Goal: Information Seeking & Learning: Learn about a topic

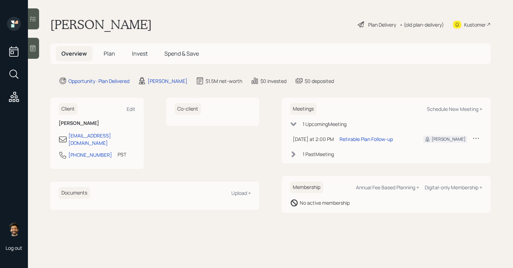
click at [420, 26] on div "• (old plan-delivery)" at bounding box center [422, 24] width 44 height 7
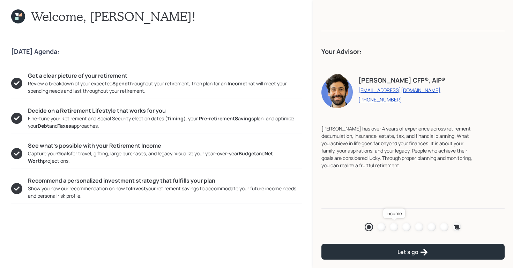
click at [396, 225] on div at bounding box center [394, 227] width 8 height 8
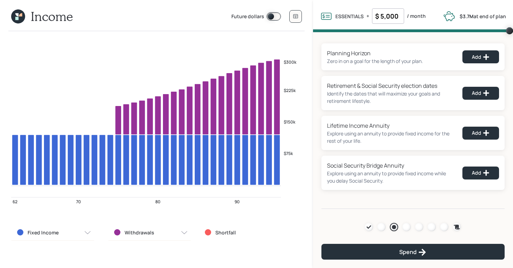
click at [20, 16] on icon at bounding box center [20, 14] width 3 height 3
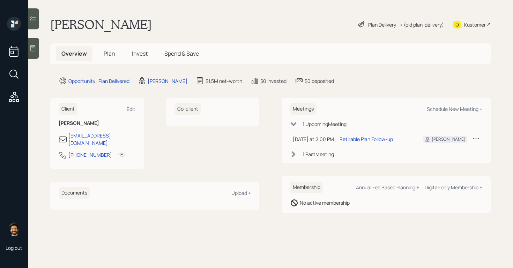
click at [115, 56] on h5 "Plan" at bounding box center [109, 53] width 23 height 15
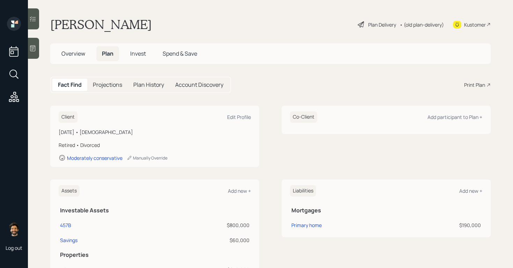
click at [478, 89] on div "Fact Find Projections Plan History Account Discovery Print Plan" at bounding box center [270, 84] width 441 height 16
click at [474, 82] on div "Print Plan" at bounding box center [475, 84] width 21 height 7
click at [410, 22] on div "• (old plan-delivery)" at bounding box center [422, 24] width 44 height 7
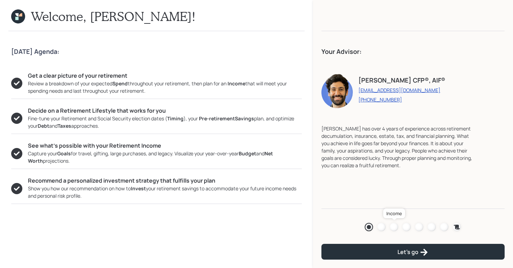
click at [395, 224] on div at bounding box center [394, 227] width 8 height 8
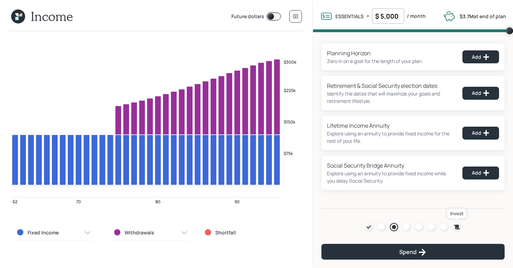
click at [458, 225] on icon at bounding box center [457, 226] width 6 height 5
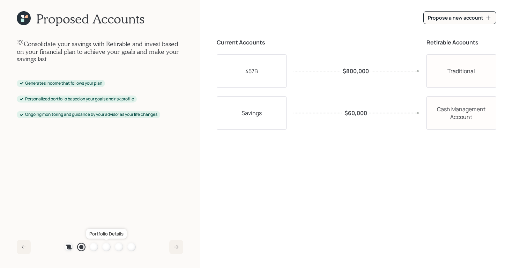
click at [107, 246] on div at bounding box center [106, 246] width 8 height 8
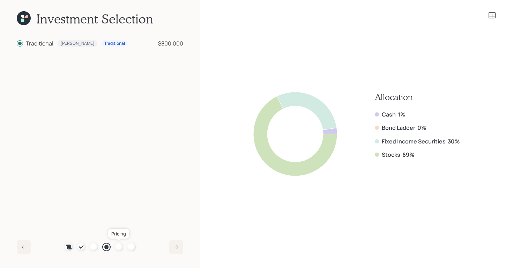
click at [118, 246] on div at bounding box center [119, 246] width 8 height 8
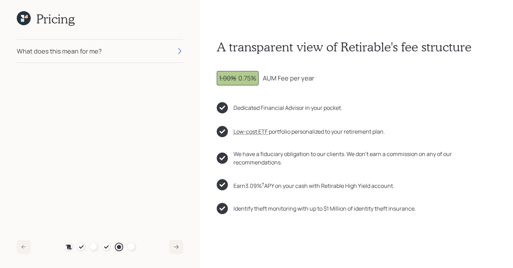
click at [116, 50] on div "What does this mean for me?" at bounding box center [100, 50] width 167 height 23
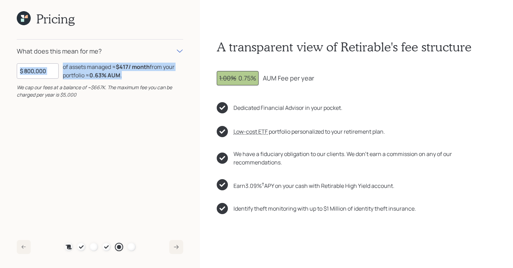
drag, startPoint x: 128, startPoint y: 78, endPoint x: 38, endPoint y: 73, distance: 89.5
click at [38, 73] on div "$ 800,000 of assets managed ≈ $417 / month from your portfolio ≈ 0.63 % AUM ." at bounding box center [100, 71] width 167 height 17
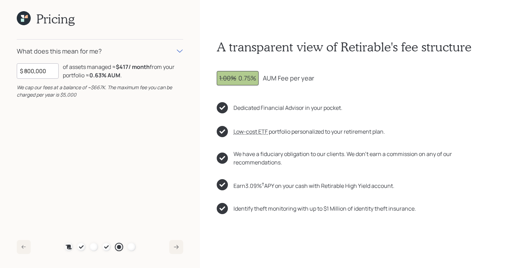
click at [22, 18] on icon at bounding box center [24, 18] width 14 height 14
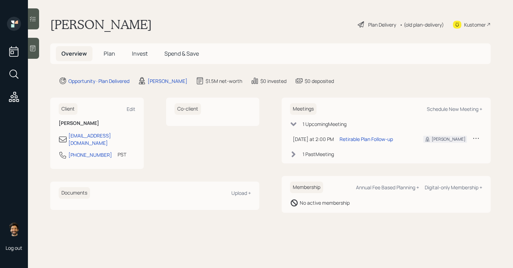
click at [418, 21] on div "• (old plan-delivery)" at bounding box center [422, 24] width 44 height 7
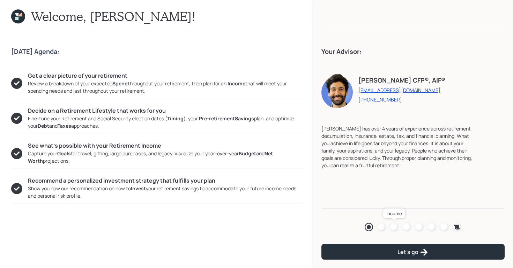
click at [395, 225] on div at bounding box center [394, 227] width 8 height 8
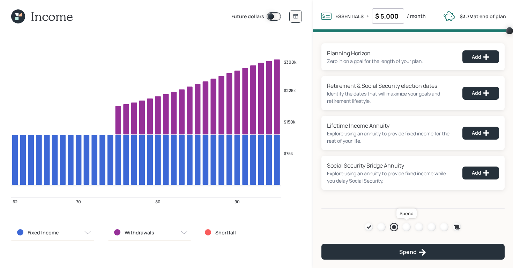
click at [406, 225] on div at bounding box center [407, 227] width 8 height 8
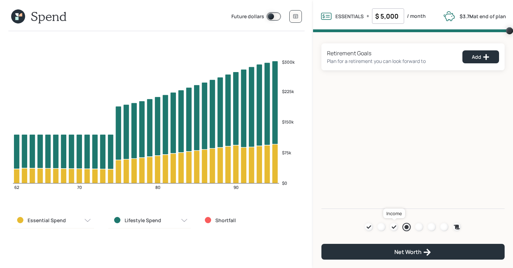
click at [395, 225] on icon at bounding box center [395, 227] width 6 height 6
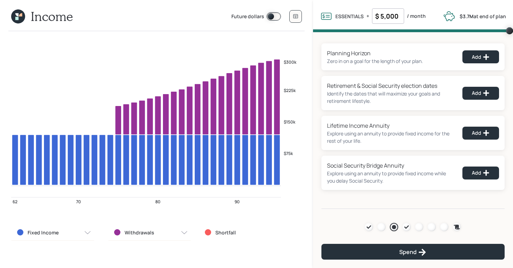
click at [17, 17] on icon at bounding box center [16, 18] width 3 height 3
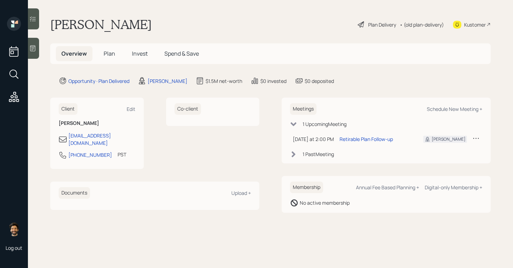
click at [108, 53] on span "Plan" at bounding box center [110, 54] width 12 height 8
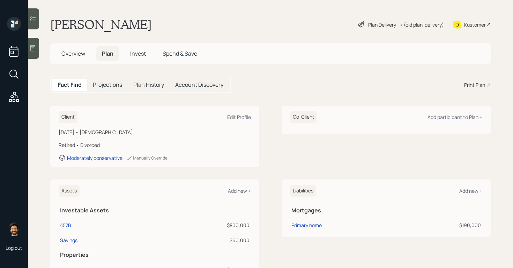
click at [417, 25] on div "• (old plan-delivery)" at bounding box center [422, 24] width 44 height 7
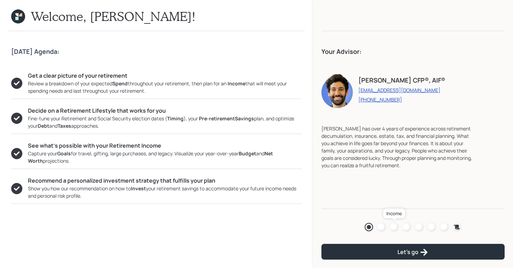
click at [393, 225] on div at bounding box center [394, 227] width 8 height 8
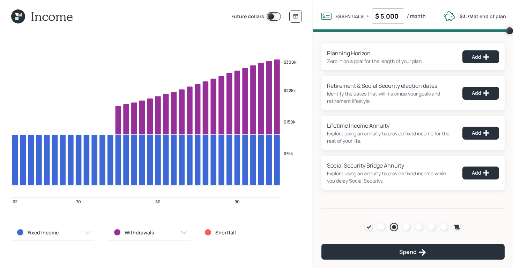
click at [19, 13] on icon at bounding box center [18, 16] width 14 height 14
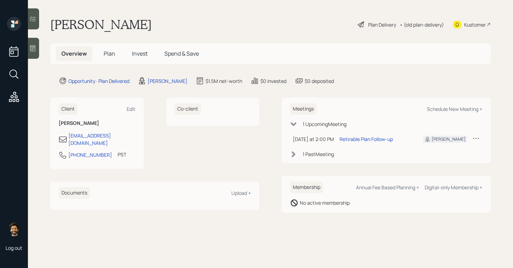
click at [111, 56] on span "Plan" at bounding box center [110, 54] width 12 height 8
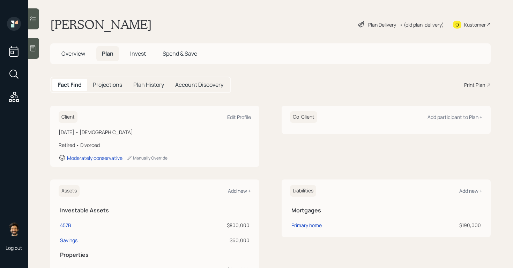
click at [421, 25] on div "• (old plan-delivery)" at bounding box center [422, 24] width 44 height 7
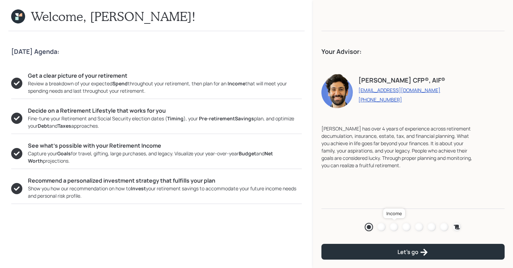
click at [395, 226] on div at bounding box center [394, 227] width 8 height 8
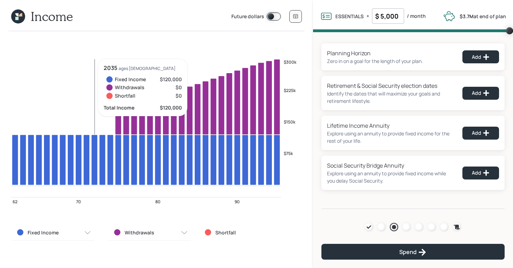
click at [276, 16] on span at bounding box center [274, 16] width 14 height 8
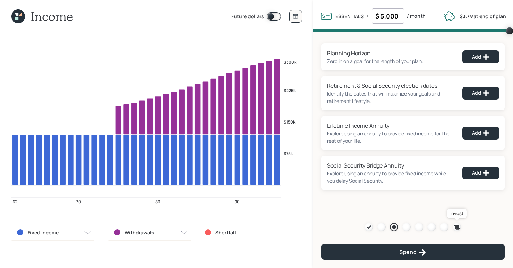
click at [459, 227] on icon at bounding box center [457, 226] width 6 height 5
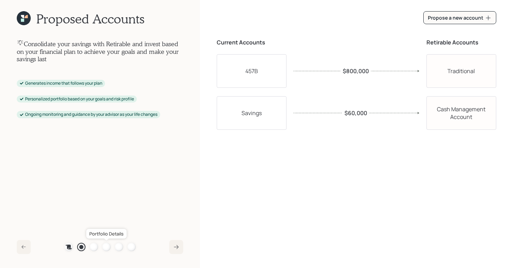
click at [109, 248] on div at bounding box center [106, 246] width 8 height 8
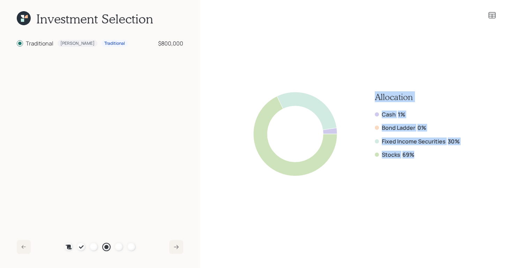
drag, startPoint x: 427, startPoint y: 158, endPoint x: 372, endPoint y: 99, distance: 81.1
click at [372, 99] on div "Allocation Cash 1% Bond Ladder 0% Fixed Income Securities 30% Stocks 69%" at bounding box center [357, 134] width 206 height 84
click at [404, 143] on label "Fixed Income Securities" at bounding box center [414, 141] width 64 height 8
drag, startPoint x: 414, startPoint y: 156, endPoint x: 374, endPoint y: 93, distance: 74.9
click at [374, 93] on div "Allocation Cash 1% Bond Ladder 0% Fixed Income Securities 30% Stocks 69%" at bounding box center [357, 134] width 206 height 84
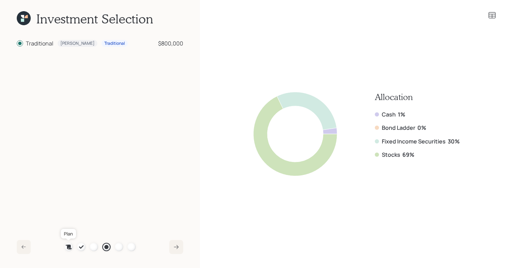
click at [69, 247] on icon at bounding box center [69, 246] width 6 height 5
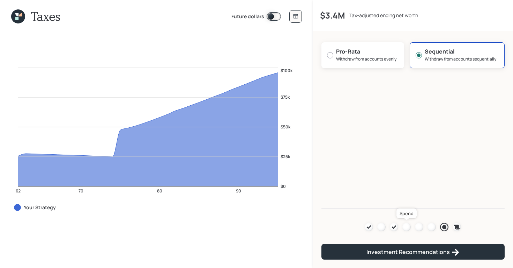
click at [406, 227] on div at bounding box center [407, 227] width 8 height 8
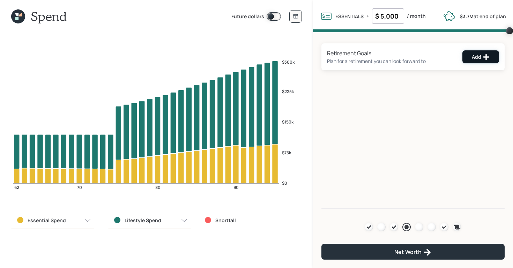
click at [486, 54] on icon at bounding box center [486, 56] width 7 height 7
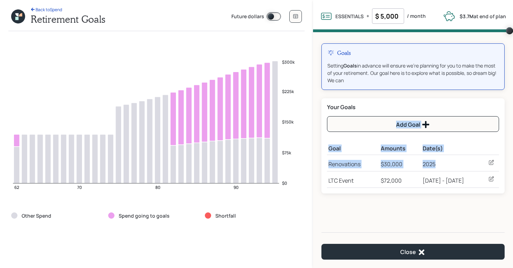
drag, startPoint x: 449, startPoint y: 162, endPoint x: 323, endPoint y: 162, distance: 125.1
click at [323, 162] on div "Your Goals Add Goal Goal Amounts Date(s) Renovations $30,000 2025 LTC Event $72…" at bounding box center [413, 145] width 183 height 95
click at [329, 167] on div "Renovations" at bounding box center [354, 164] width 50 height 8
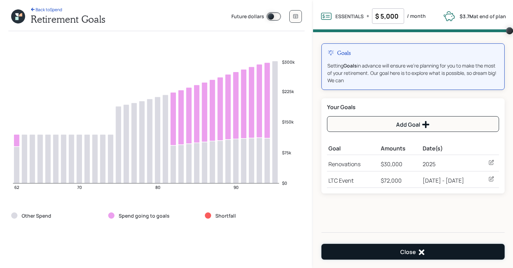
click at [366, 256] on button "Close" at bounding box center [413, 251] width 183 height 16
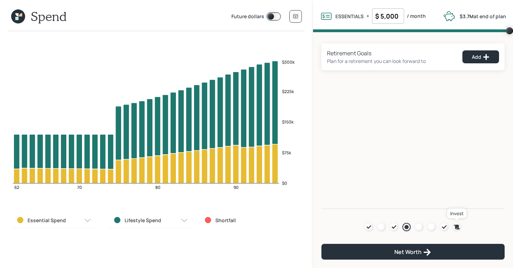
click at [456, 224] on icon at bounding box center [457, 226] width 6 height 5
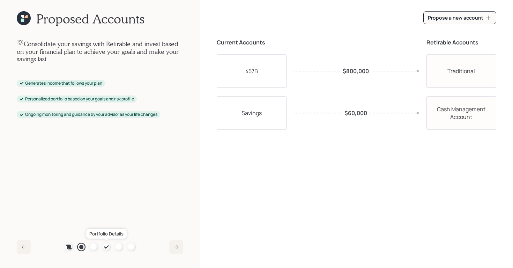
click at [104, 247] on icon at bounding box center [106, 246] width 5 height 3
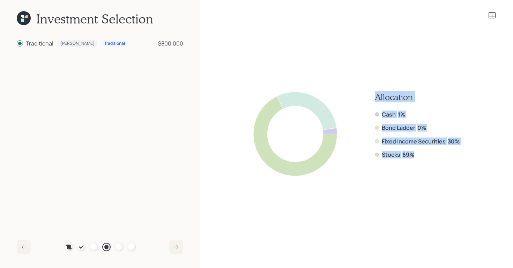
drag, startPoint x: 413, startPoint y: 154, endPoint x: 369, endPoint y: 99, distance: 71.6
click at [369, 99] on div "Allocation Cash 1% Bond Ladder 0% Fixed Income Securities 30% Stocks 69%" at bounding box center [357, 134] width 206 height 84
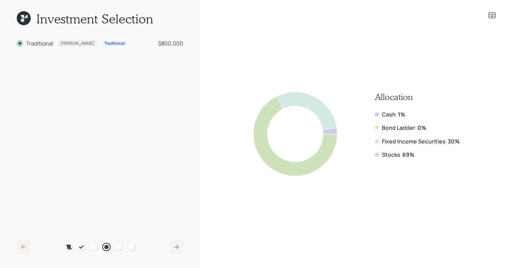
click at [29, 16] on icon at bounding box center [24, 18] width 14 height 14
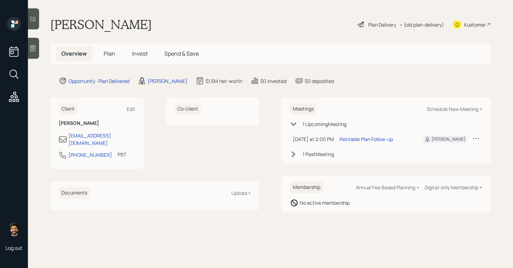
click at [112, 53] on span "Plan" at bounding box center [110, 54] width 12 height 8
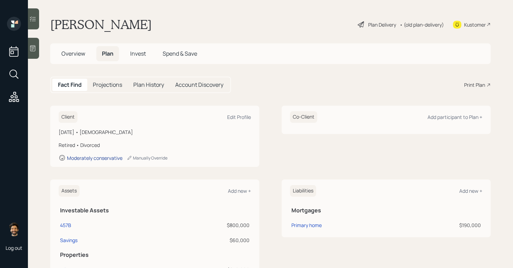
click at [91, 161] on div "Moderately conservative" at bounding box center [95, 157] width 56 height 7
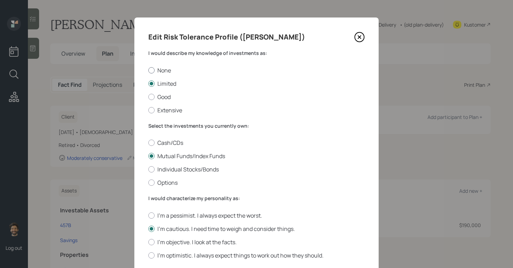
click at [150, 67] on label "None" at bounding box center [256, 70] width 217 height 8
click at [148, 70] on input "None" at bounding box center [148, 70] width 0 height 0
radio input "true"
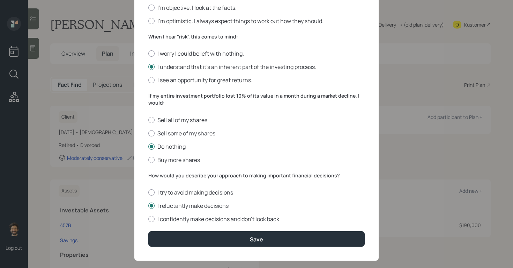
scroll to position [244, 0]
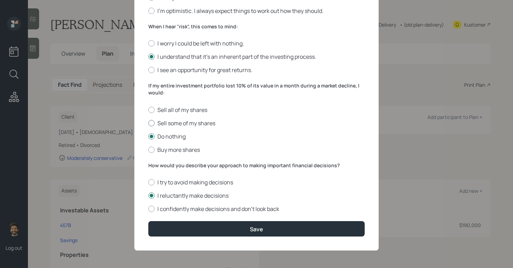
click at [154, 121] on div at bounding box center [151, 123] width 6 height 6
click at [148, 123] on input "Sell some of my shares" at bounding box center [148, 123] width 0 height 0
radio input "true"
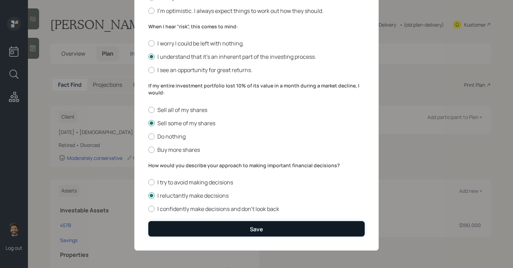
click at [164, 225] on button "Save" at bounding box center [256, 228] width 217 height 15
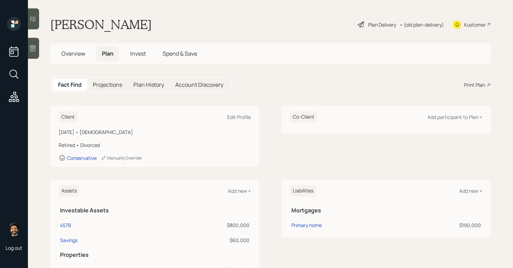
click at [429, 21] on div "• (old plan-delivery)" at bounding box center [422, 24] width 44 height 7
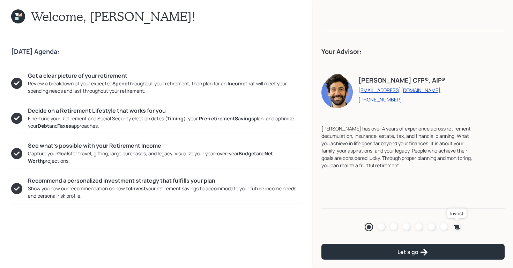
click at [454, 226] on icon at bounding box center [457, 226] width 7 height 7
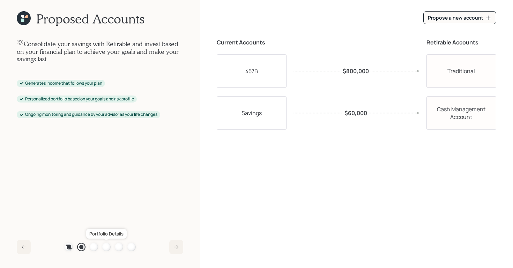
click at [106, 247] on div at bounding box center [106, 246] width 8 height 8
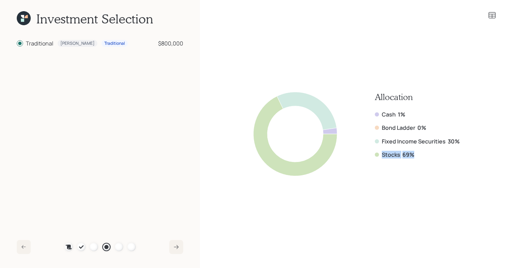
drag, startPoint x: 419, startPoint y: 156, endPoint x: 377, endPoint y: 156, distance: 41.9
click at [377, 156] on div "Stocks 69%" at bounding box center [417, 155] width 85 height 8
click at [24, 20] on icon at bounding box center [22, 20] width 3 height 3
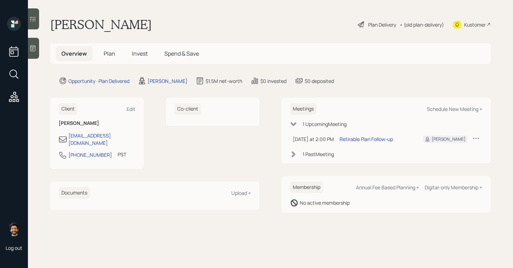
click at [108, 53] on span "Plan" at bounding box center [110, 54] width 12 height 8
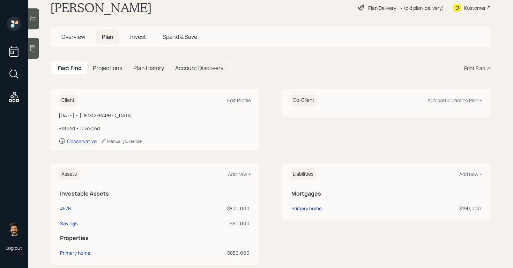
scroll to position [24, 0]
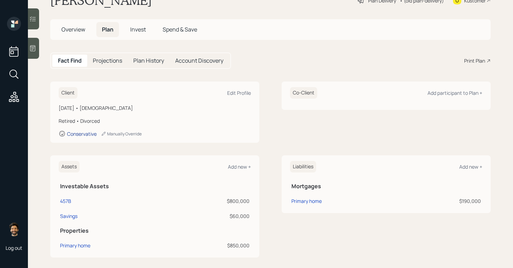
click at [81, 134] on div "Conservative" at bounding box center [82, 133] width 30 height 7
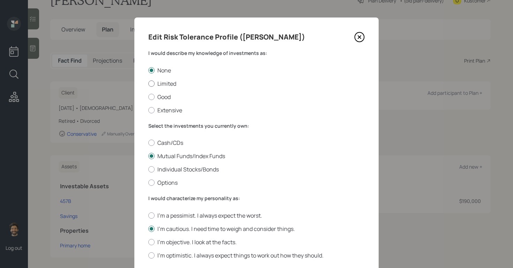
click at [150, 82] on div at bounding box center [151, 83] width 6 height 6
click at [148, 83] on input "Limited" at bounding box center [148, 83] width 0 height 0
radio input "true"
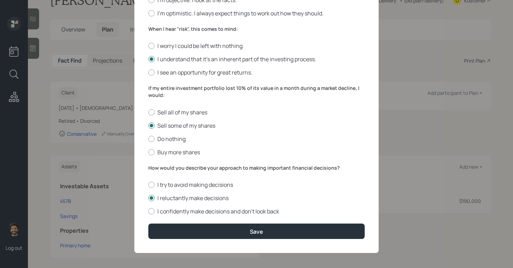
scroll to position [244, 0]
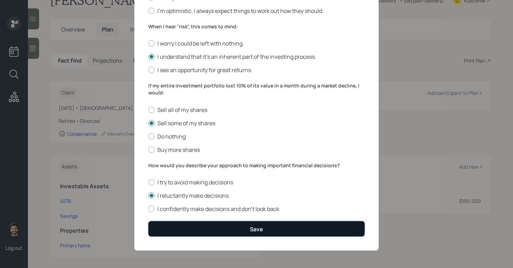
click at [157, 226] on button "Save" at bounding box center [256, 228] width 217 height 15
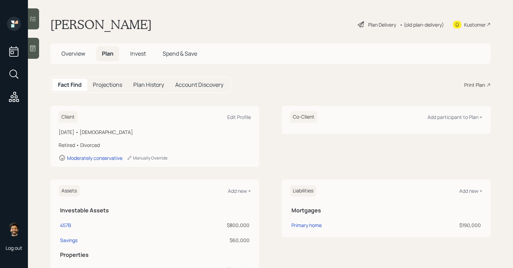
click at [80, 52] on span "Overview" at bounding box center [73, 54] width 24 height 8
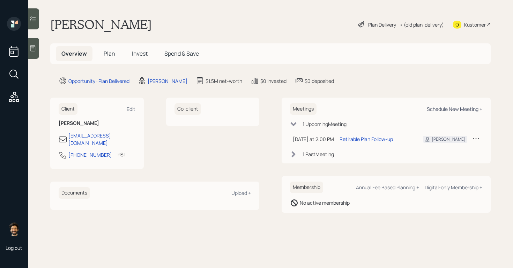
click at [464, 106] on div "Schedule New Meeting +" at bounding box center [455, 108] width 56 height 7
select select "f14b762f-c7c2-4b89-9227-8fa891345eea"
click at [107, 52] on span "Plan" at bounding box center [110, 54] width 12 height 8
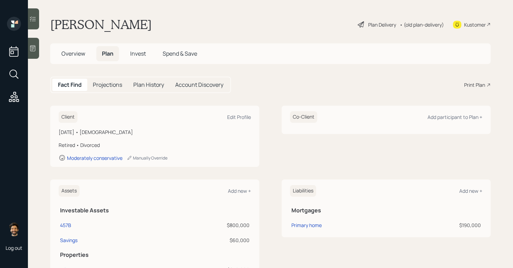
click at [417, 26] on div "• (old plan-delivery)" at bounding box center [422, 24] width 44 height 7
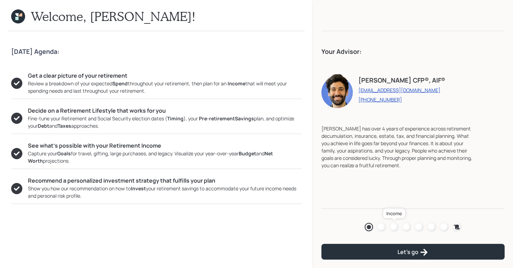
click at [393, 227] on div at bounding box center [394, 227] width 8 height 8
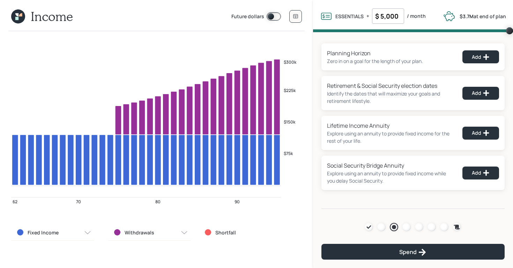
click at [12, 17] on icon at bounding box center [18, 16] width 14 height 14
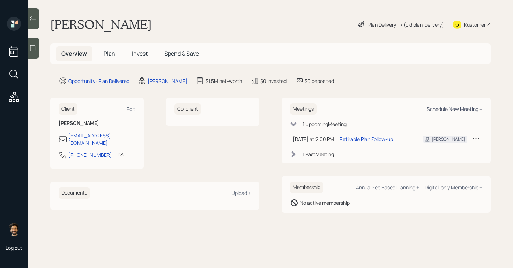
click at [432, 110] on div "Schedule New Meeting +" at bounding box center [455, 108] width 56 height 7
select select "f14b762f-c7c2-4b89-9227-8fa891345eea"
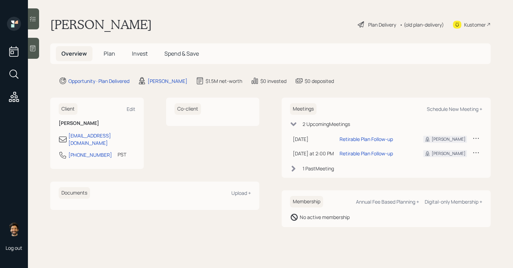
click at [474, 154] on icon at bounding box center [476, 152] width 7 height 7
click at [446, 166] on div "Reschedule" at bounding box center [455, 165] width 50 height 7
